Goal: Use online tool/utility

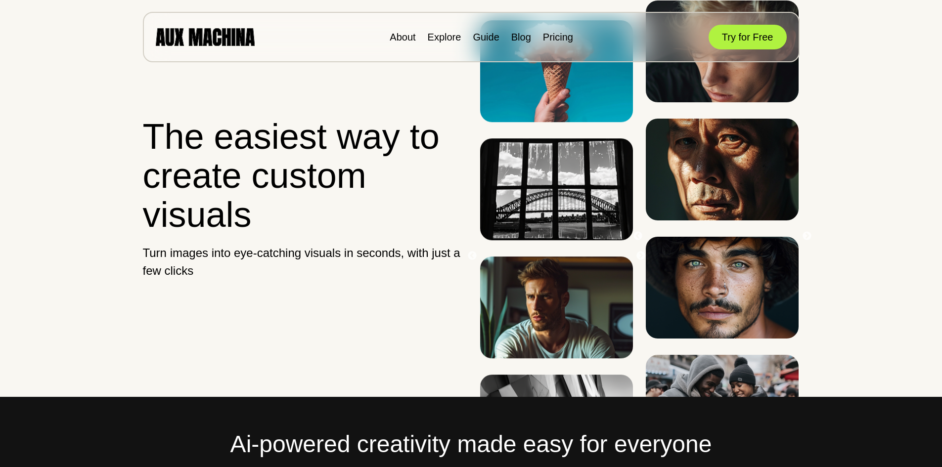
drag, startPoint x: 764, startPoint y: 16, endPoint x: 765, endPoint y: 24, distance: 7.9
click at [764, 16] on div "About Explore Guide Blog Pricing Try for Free" at bounding box center [471, 37] width 657 height 50
click at [765, 29] on button "Try for Free" at bounding box center [748, 37] width 78 height 25
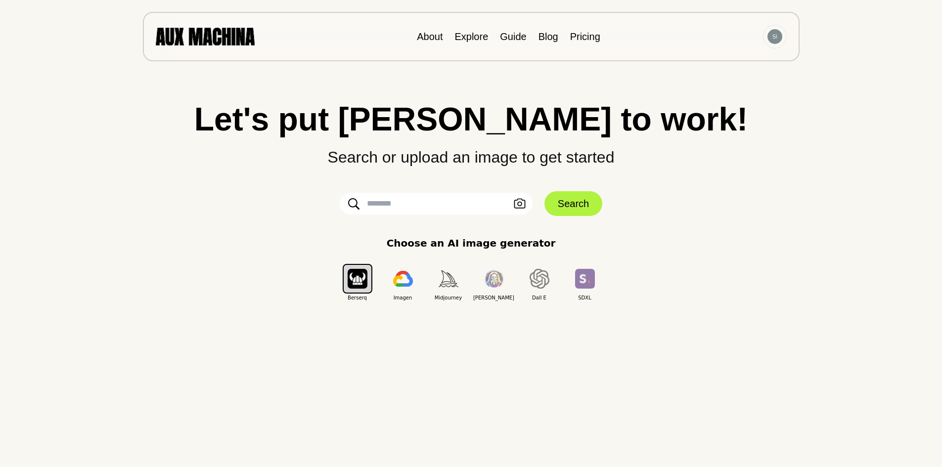
click at [670, 375] on div "Let's put Ai to work! Search or upload an image to get started Upload an Image …" at bounding box center [471, 233] width 902 height 467
click at [355, 275] on img "button" at bounding box center [358, 278] width 20 height 19
click at [416, 284] on button "button" at bounding box center [403, 279] width 30 height 30
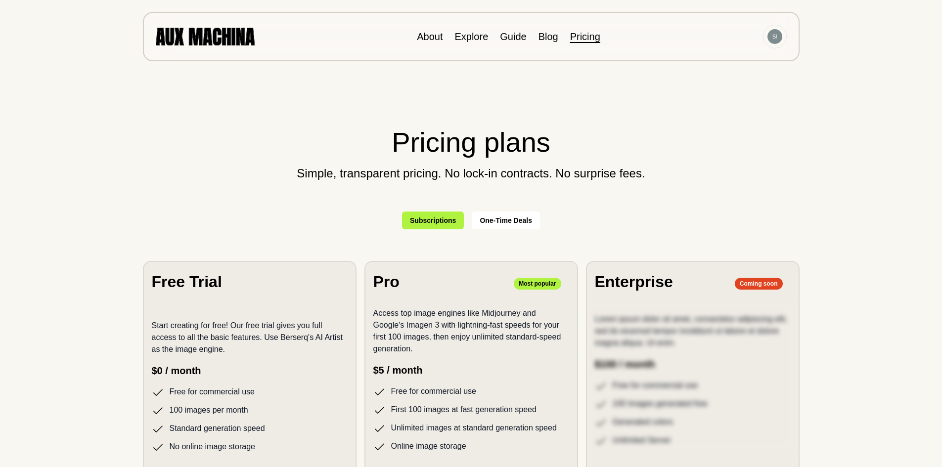
click at [478, 220] on button "One-Time Deals" at bounding box center [506, 221] width 68 height 18
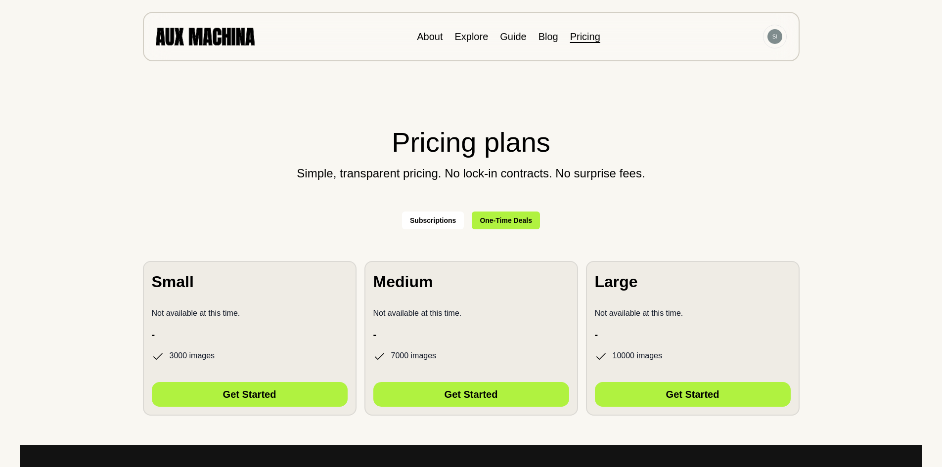
click at [431, 220] on button "Subscriptions" at bounding box center [433, 221] width 62 height 18
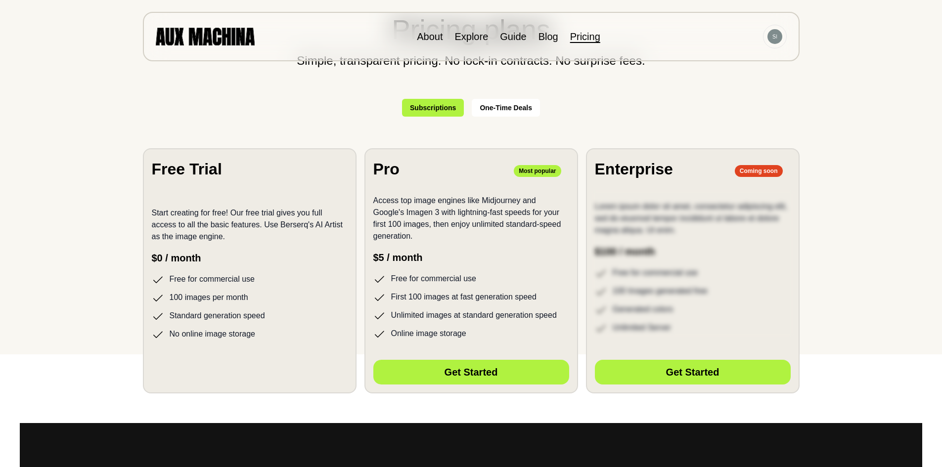
scroll to position [148, 0]
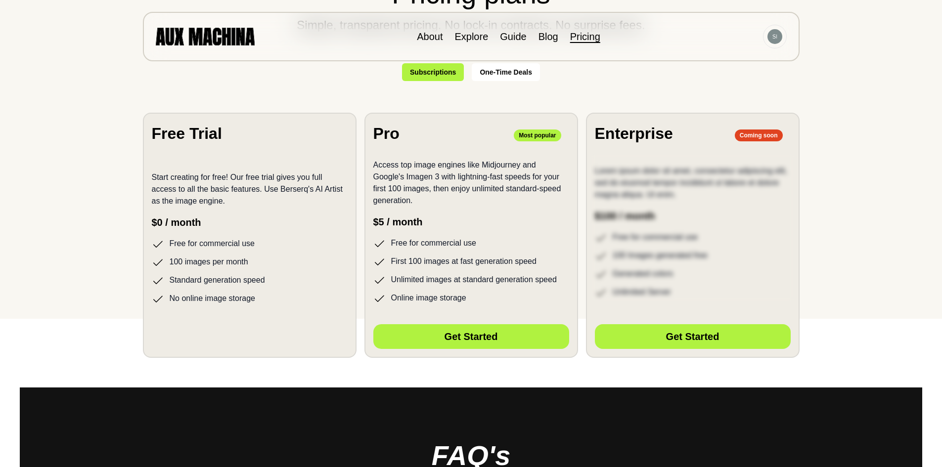
click at [240, 299] on li "No online image storage" at bounding box center [250, 299] width 196 height 12
click at [261, 223] on p "$0 / month" at bounding box center [250, 222] width 196 height 15
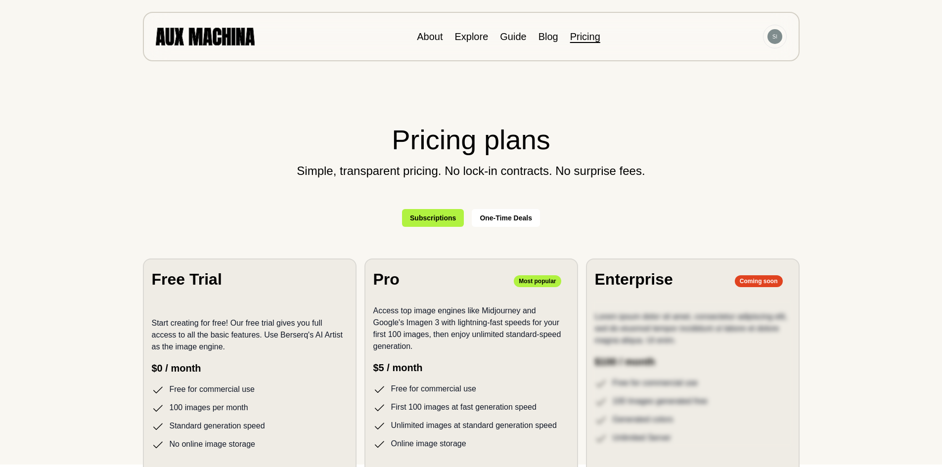
scroll to position [0, 0]
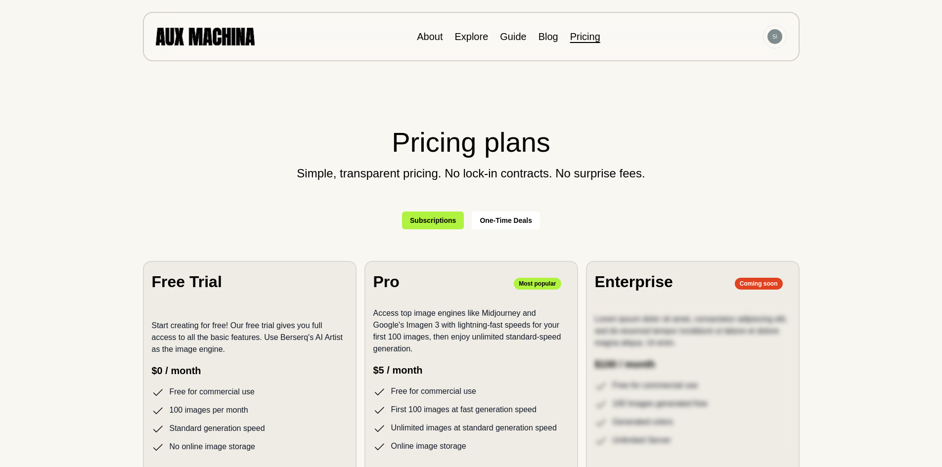
drag, startPoint x: 291, startPoint y: 242, endPoint x: 330, endPoint y: 189, distance: 65.1
click at [428, 42] on link "About" at bounding box center [430, 36] width 26 height 11
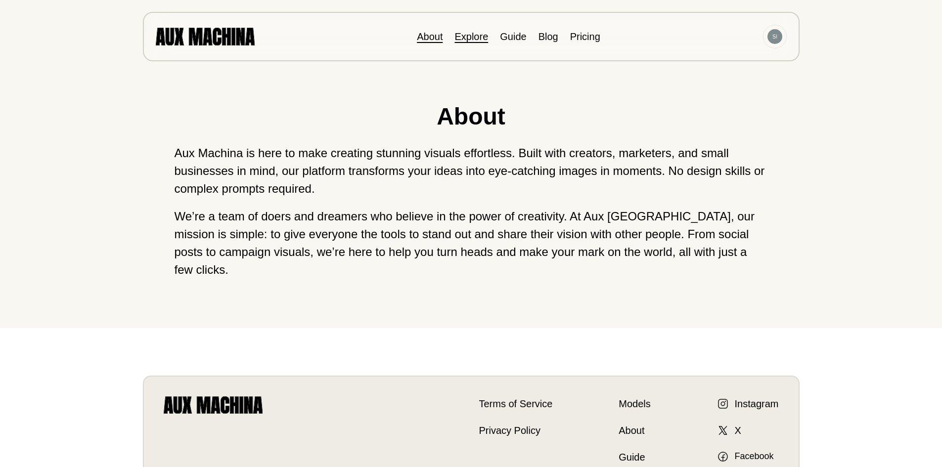
click at [479, 35] on link "Explore" at bounding box center [471, 36] width 34 height 11
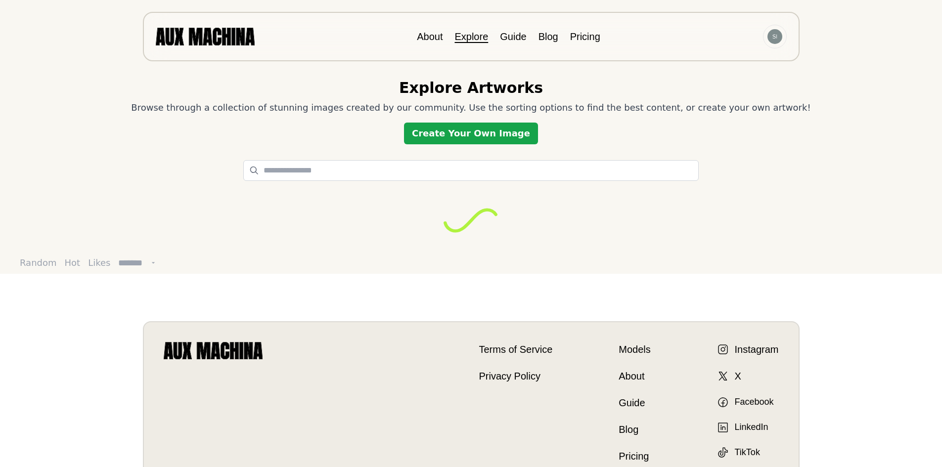
click at [483, 132] on link "Create Your Own Image" at bounding box center [471, 134] width 134 height 22
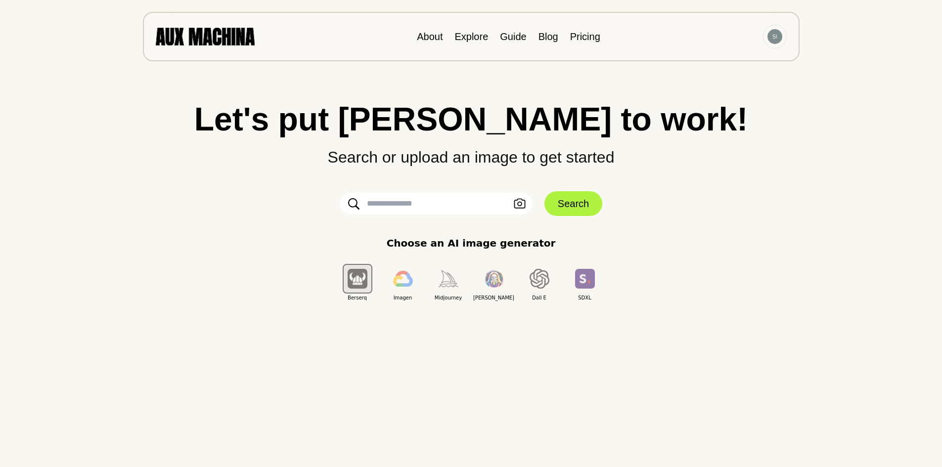
click at [399, 200] on input "text" at bounding box center [436, 204] width 193 height 22
click at [521, 207] on icon "button" at bounding box center [520, 204] width 12 height 10
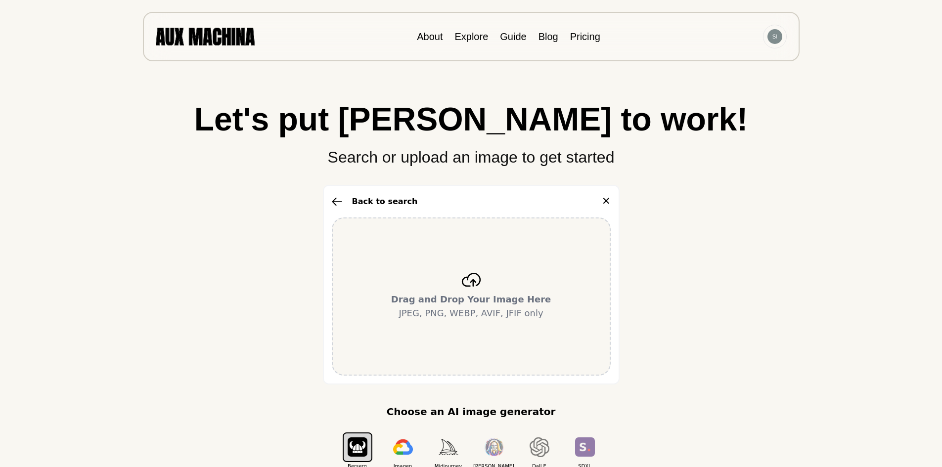
click at [433, 284] on div "Drag and Drop Your Image Here JPEG, PNG, WEBP, AVIF, JFIF only" at bounding box center [471, 297] width 279 height 158
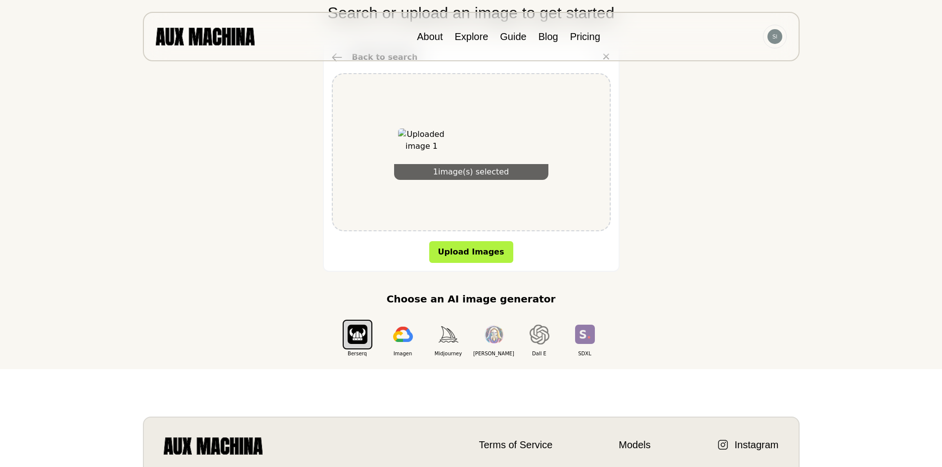
scroll to position [148, 0]
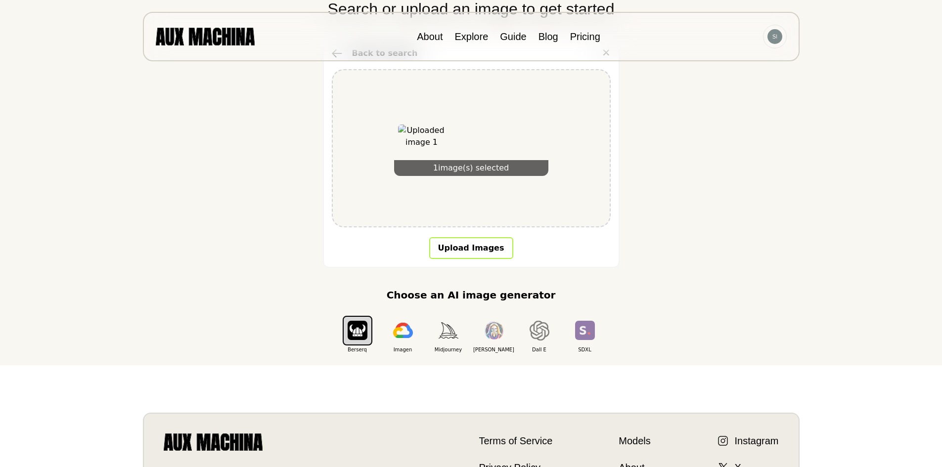
click at [467, 257] on button "Upload Images" at bounding box center [471, 248] width 84 height 22
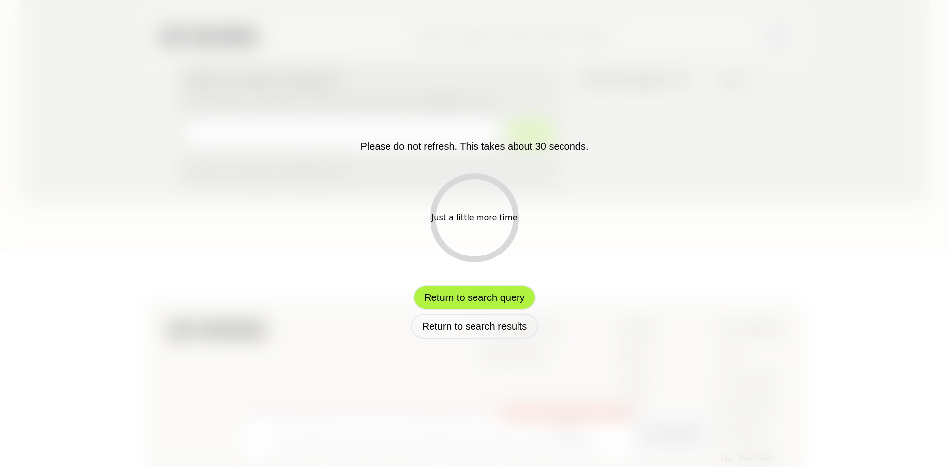
click at [492, 304] on button "Return to search query" at bounding box center [474, 297] width 122 height 25
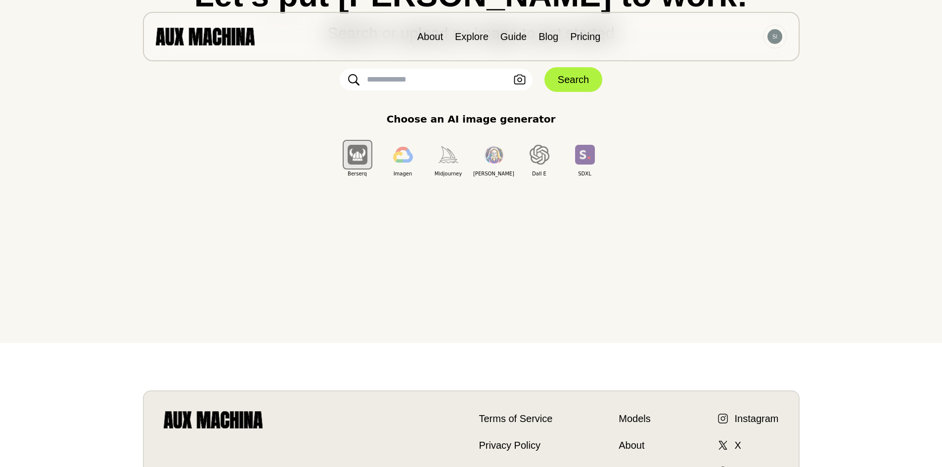
scroll to position [0, 0]
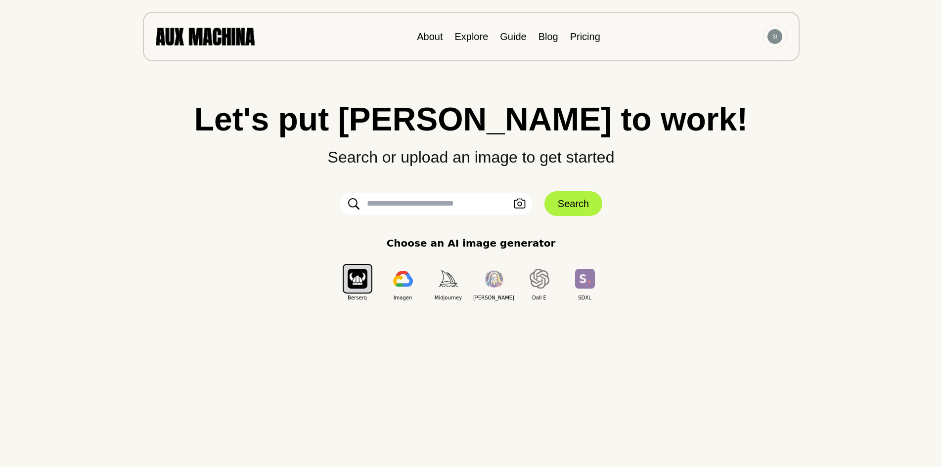
click at [447, 203] on input "text" at bounding box center [436, 204] width 193 height 22
click at [482, 203] on input "text" at bounding box center [436, 204] width 193 height 22
click at [525, 209] on icon "button" at bounding box center [520, 204] width 12 height 10
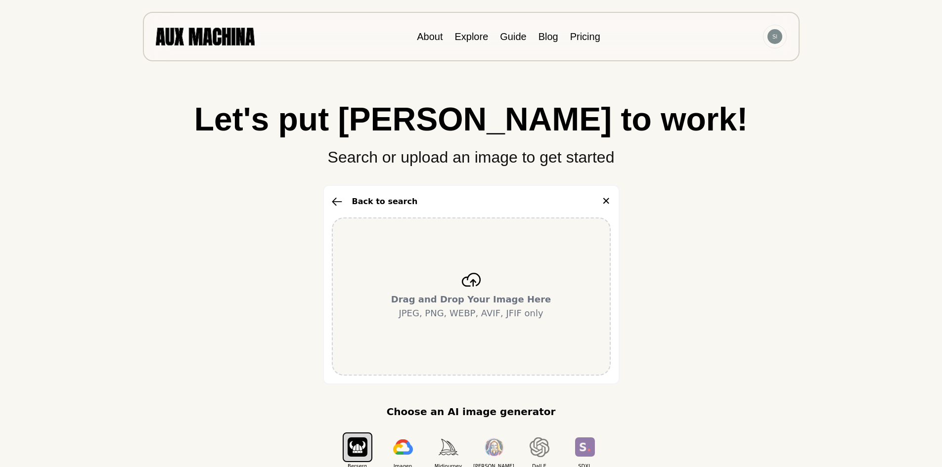
click at [503, 286] on div "Drag and Drop Your Image Here JPEG, PNG, WEBP, AVIF, JFIF only" at bounding box center [471, 297] width 279 height 158
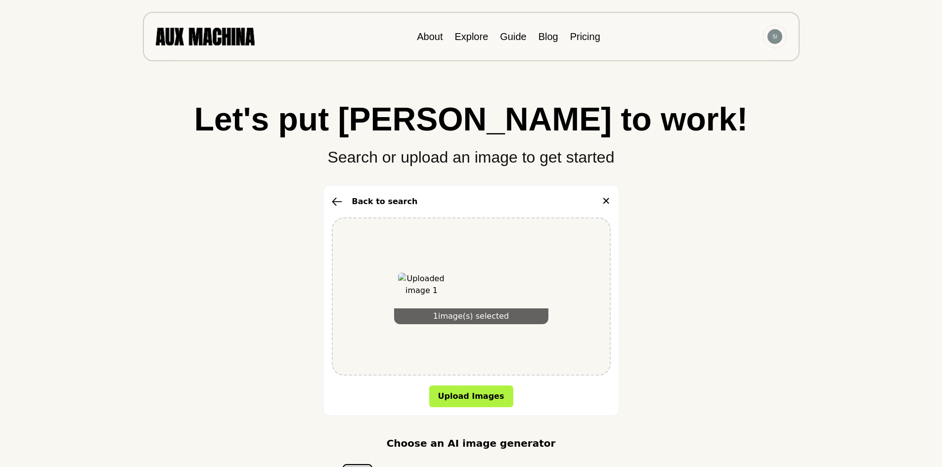
drag, startPoint x: 351, startPoint y: 211, endPoint x: 331, endPoint y: 201, distance: 22.6
click at [351, 211] on div "Back to search ✕ 1 image(s) selected Upload Images" at bounding box center [471, 300] width 297 height 231
click at [331, 201] on div "Back to search ✕ 1 image(s) selected Upload Images" at bounding box center [471, 300] width 297 height 231
click at [340, 201] on icon "button" at bounding box center [337, 202] width 10 height 8
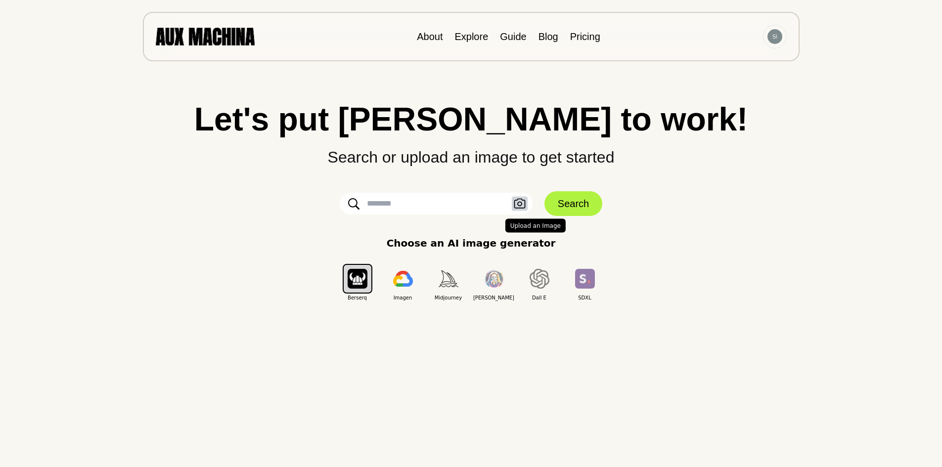
click at [519, 208] on button "Upload an Image" at bounding box center [520, 204] width 16 height 14
